Goal: Task Accomplishment & Management: Complete application form

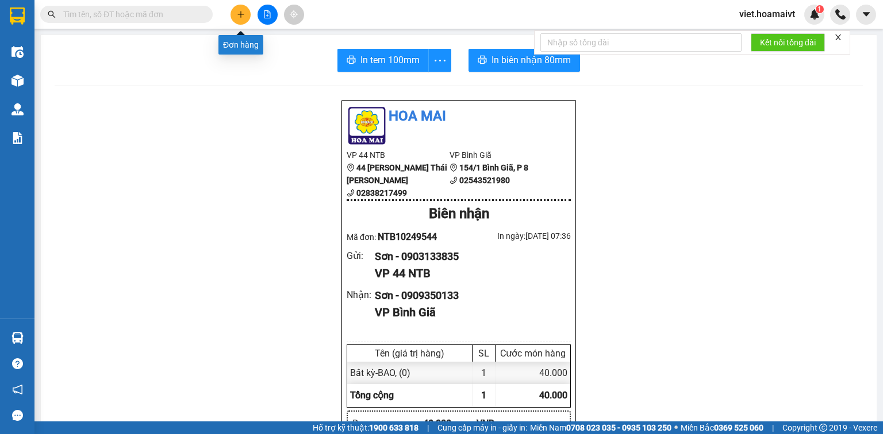
click at [244, 10] on icon "plus" at bounding box center [241, 14] width 8 height 8
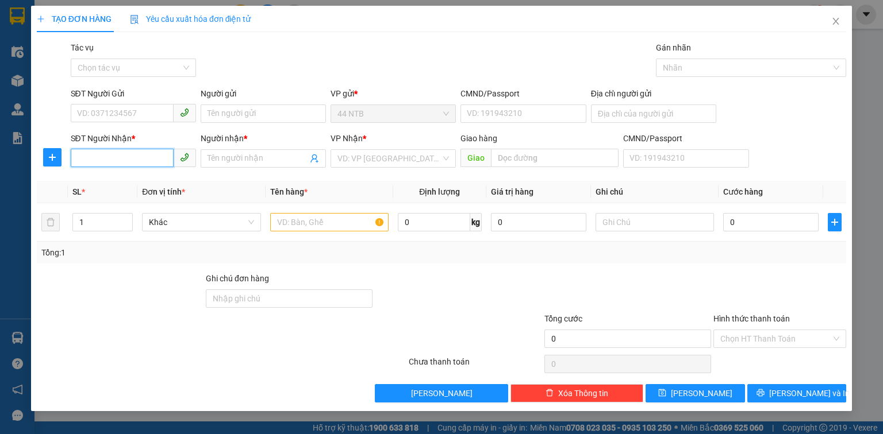
click at [118, 159] on input "SĐT Người Nhận *" at bounding box center [122, 158] width 103 height 18
type input "0937279451"
click at [281, 160] on input "Người nhận *" at bounding box center [257, 158] width 100 height 13
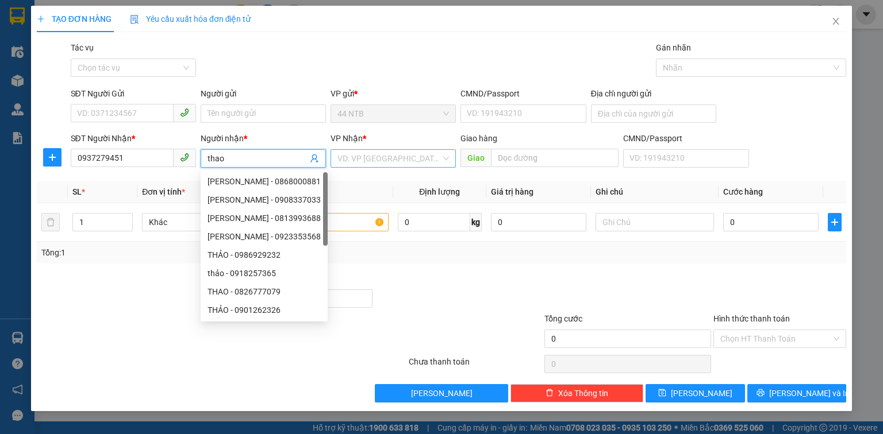
click at [448, 157] on div "VD: VP [GEOGRAPHIC_DATA]" at bounding box center [392, 158] width 125 height 18
type input "thao"
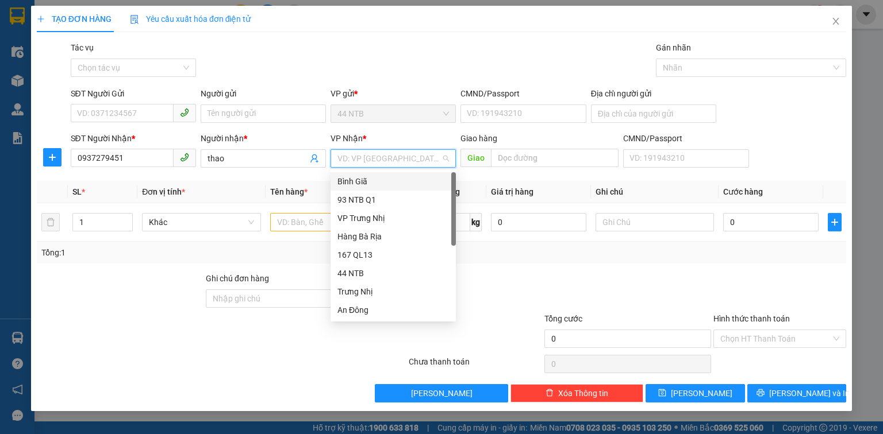
click at [418, 174] on div "Bình Giã" at bounding box center [392, 181] width 125 height 18
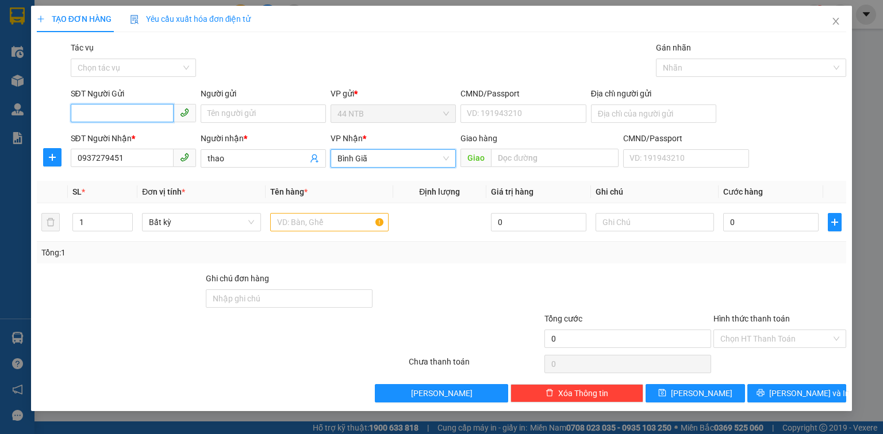
click at [133, 108] on input "SĐT Người Gửi" at bounding box center [122, 113] width 103 height 18
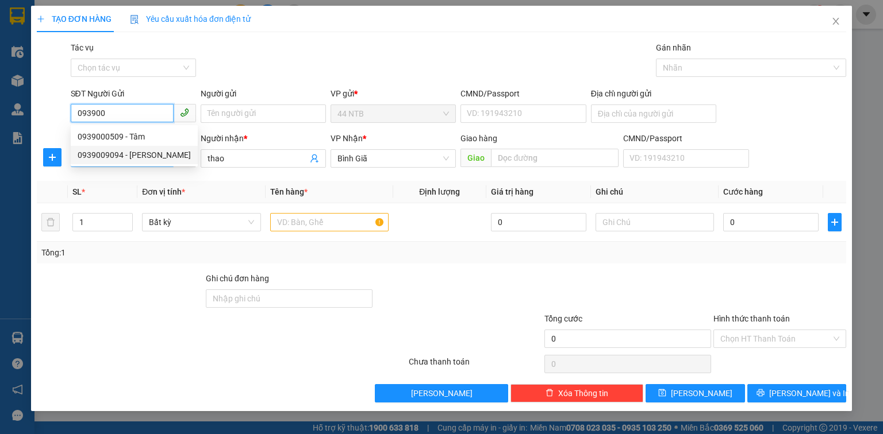
click at [136, 153] on div "0939009094 - [PERSON_NAME]" at bounding box center [134, 155] width 113 height 13
type input "0939009094"
type input "Tuấn"
type input "077096003868"
type input "0939009094"
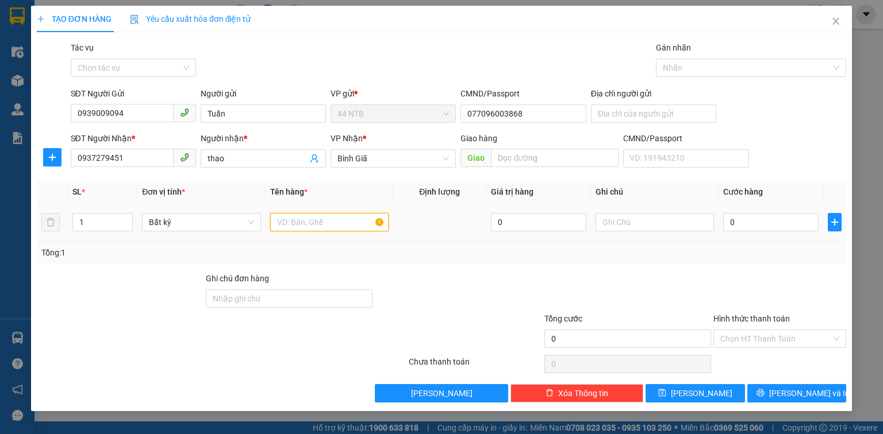
click at [288, 224] on input "text" at bounding box center [329, 222] width 118 height 18
type input "bich do"
click at [746, 221] on input "0" at bounding box center [770, 222] width 95 height 18
type input "3"
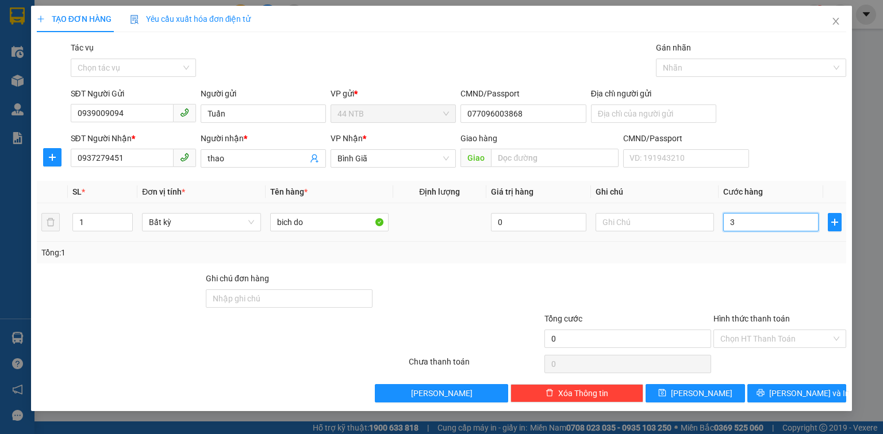
type input "3"
type input "30"
type input "30.000"
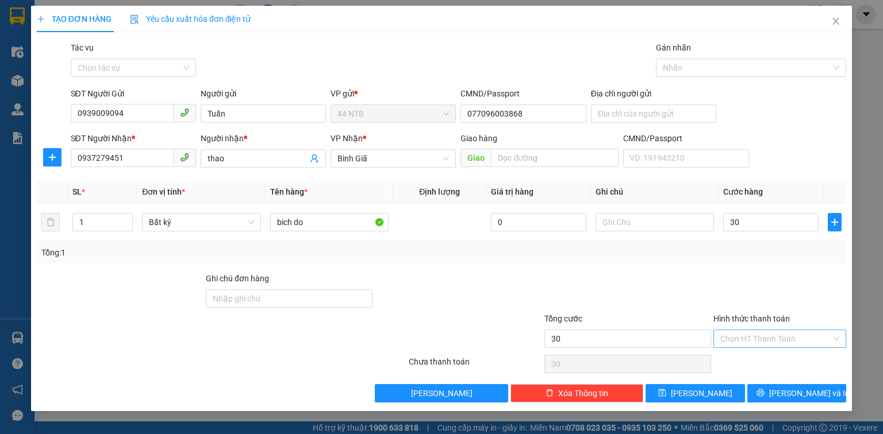
type input "30.000"
click at [809, 338] on input "Hình thức thanh toán" at bounding box center [775, 338] width 111 height 17
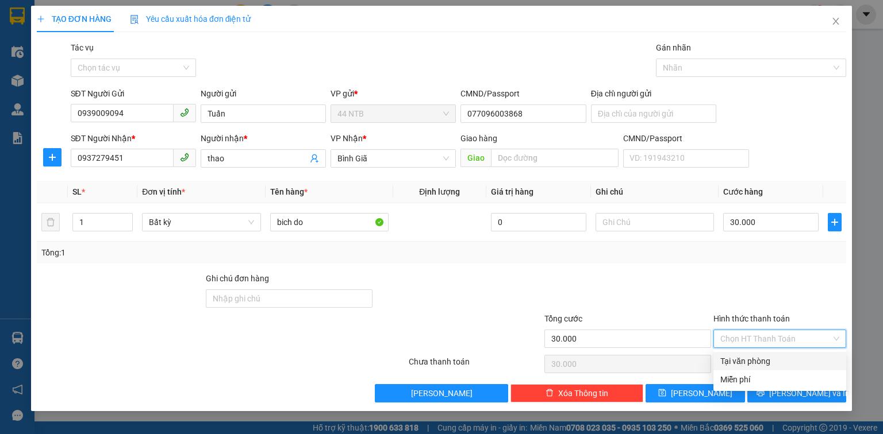
click at [778, 369] on div "Tại văn phòng" at bounding box center [779, 361] width 133 height 18
type input "0"
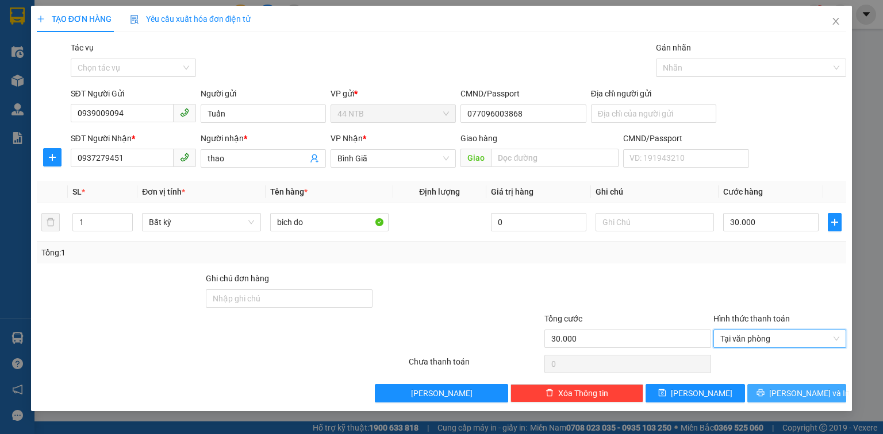
click at [807, 390] on span "[PERSON_NAME] và In" at bounding box center [809, 393] width 80 height 13
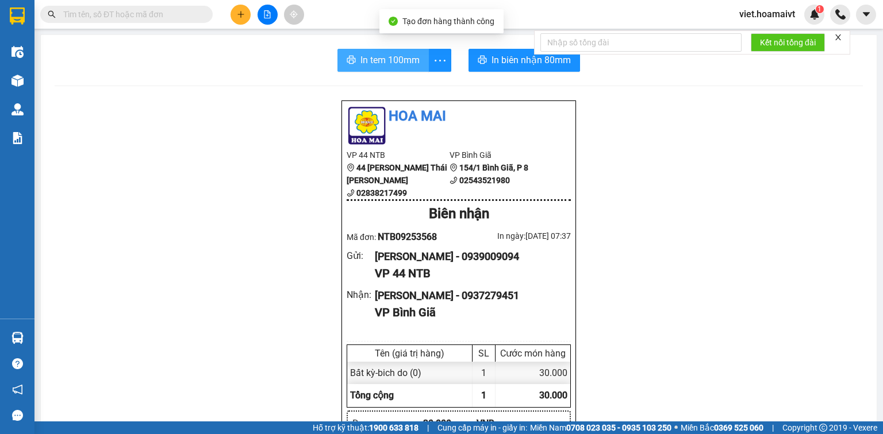
click at [388, 59] on span "In tem 100mm" at bounding box center [389, 60] width 59 height 14
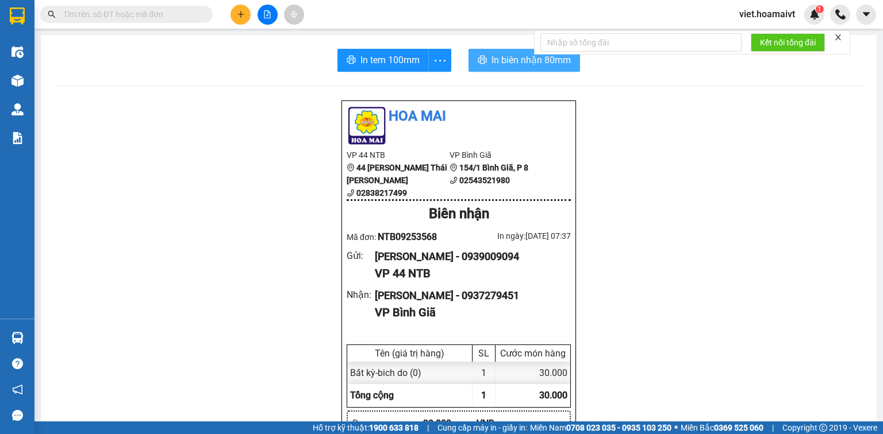
click at [515, 56] on span "In biên nhận 80mm" at bounding box center [530, 60] width 79 height 14
